Goal: Complete application form: Complete application form

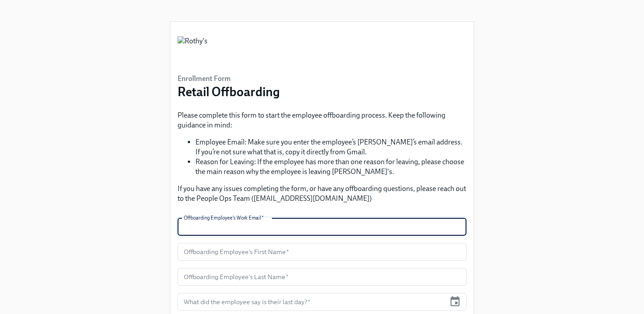
click at [280, 222] on input "text" at bounding box center [322, 227] width 289 height 18
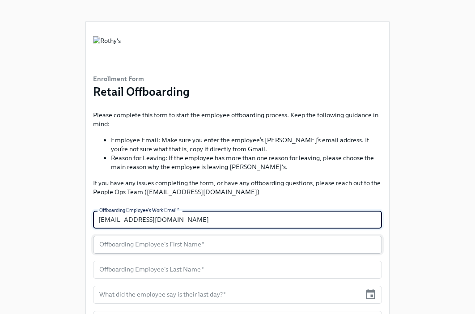
type input "[EMAIL_ADDRESS][DOMAIN_NAME]"
click at [169, 245] on input "text" at bounding box center [237, 245] width 289 height 18
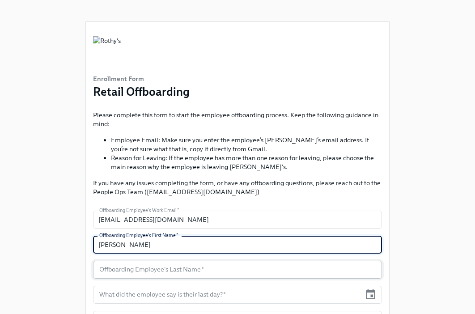
type input "[PERSON_NAME]"
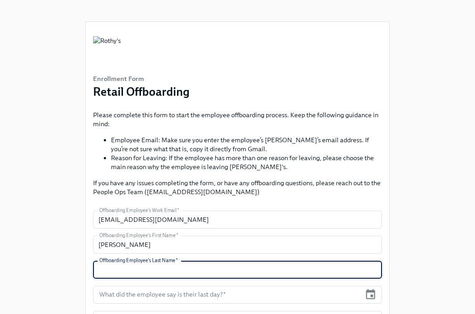
click at [144, 264] on input "text" at bounding box center [237, 270] width 289 height 18
type input "Hunter"
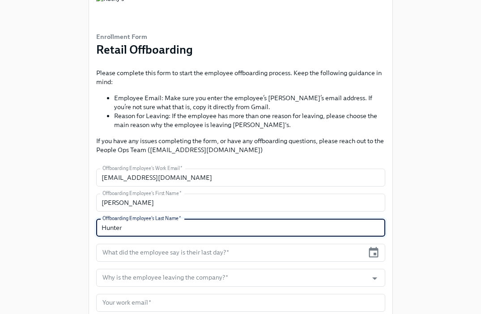
scroll to position [43, 0]
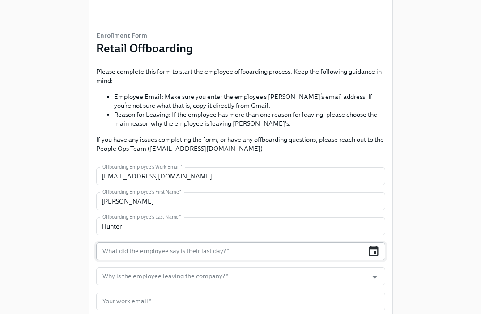
click at [373, 248] on icon "button" at bounding box center [373, 251] width 9 height 10
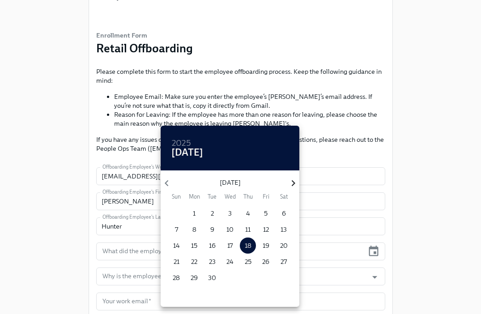
click at [294, 179] on icon "button" at bounding box center [293, 183] width 12 height 12
click at [282, 211] on p "4" at bounding box center [284, 213] width 4 height 9
type input "[DATE]"
click at [422, 191] on div at bounding box center [240, 157] width 481 height 314
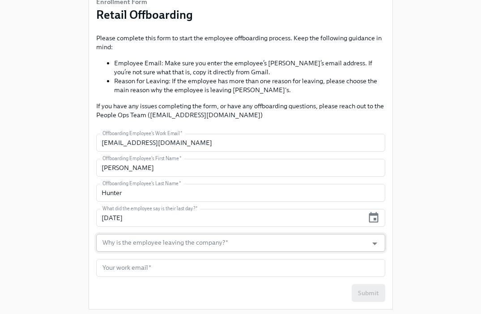
scroll to position [77, 0]
click at [375, 240] on icon "Open" at bounding box center [375, 243] width 12 height 12
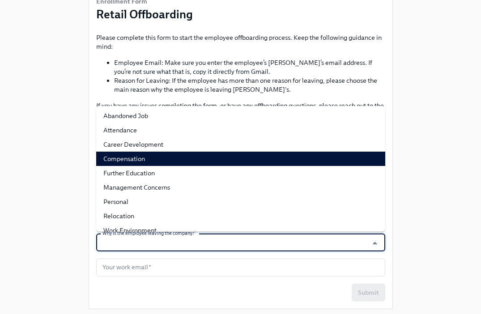
scroll to position [25, 0]
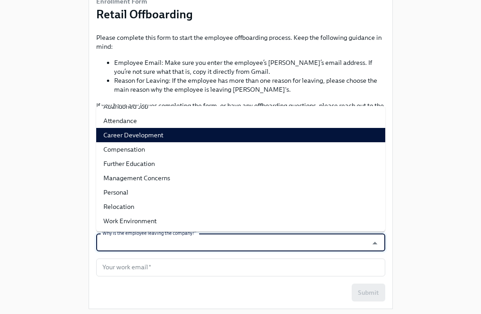
click at [161, 134] on li "Career Development" at bounding box center [240, 135] width 289 height 14
type input "Career Development"
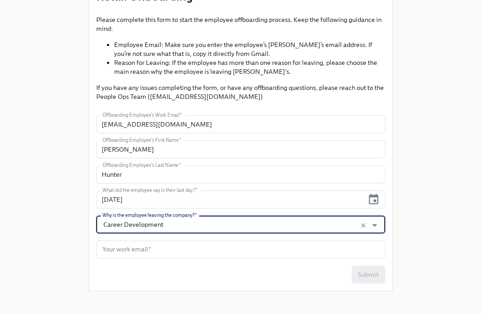
scroll to position [101, 0]
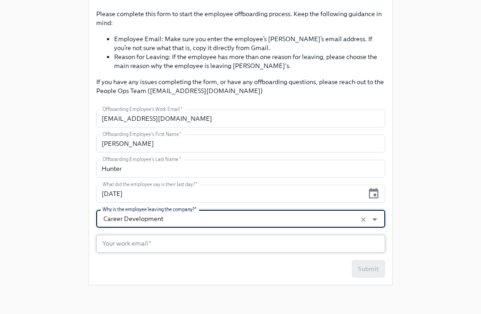
click at [162, 247] on input "text" at bounding box center [240, 244] width 289 height 18
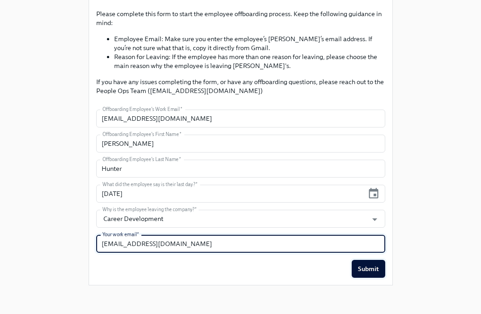
type input "[EMAIL_ADDRESS][DOMAIN_NAME]"
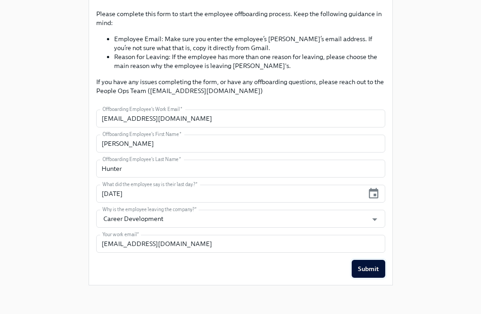
click at [370, 270] on span "Submit" at bounding box center [368, 268] width 21 height 9
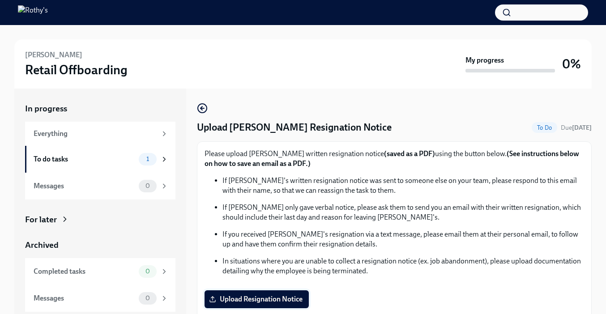
click at [270, 305] on label "Upload Resignation Notice" at bounding box center [256, 299] width 104 height 18
click at [0, 0] on input "Upload Resignation Notice" at bounding box center [0, 0] width 0 height 0
